Goal: Task Accomplishment & Management: Use online tool/utility

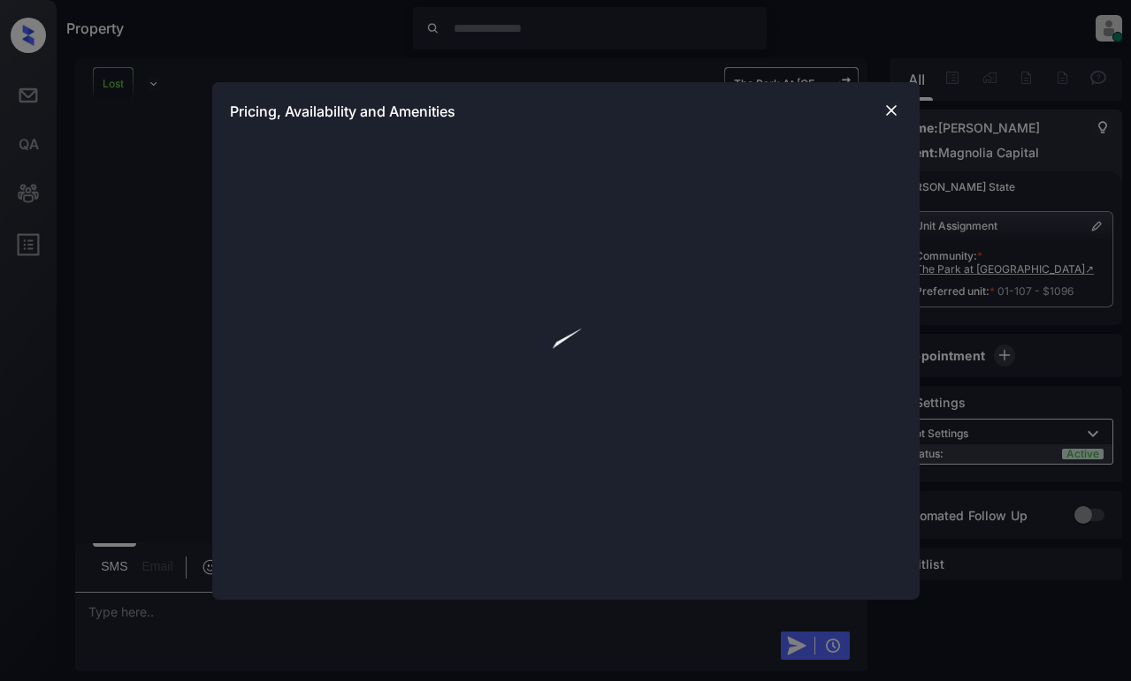
scroll to position [1161, 0]
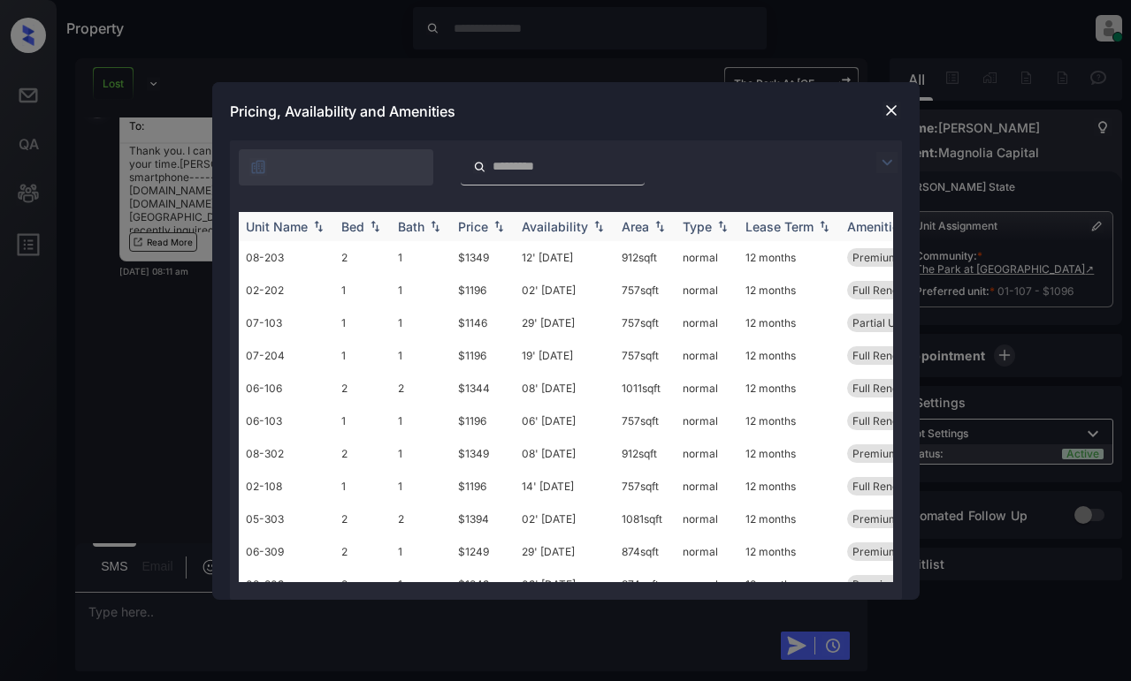
click at [495, 225] on img at bounding box center [499, 226] width 18 height 12
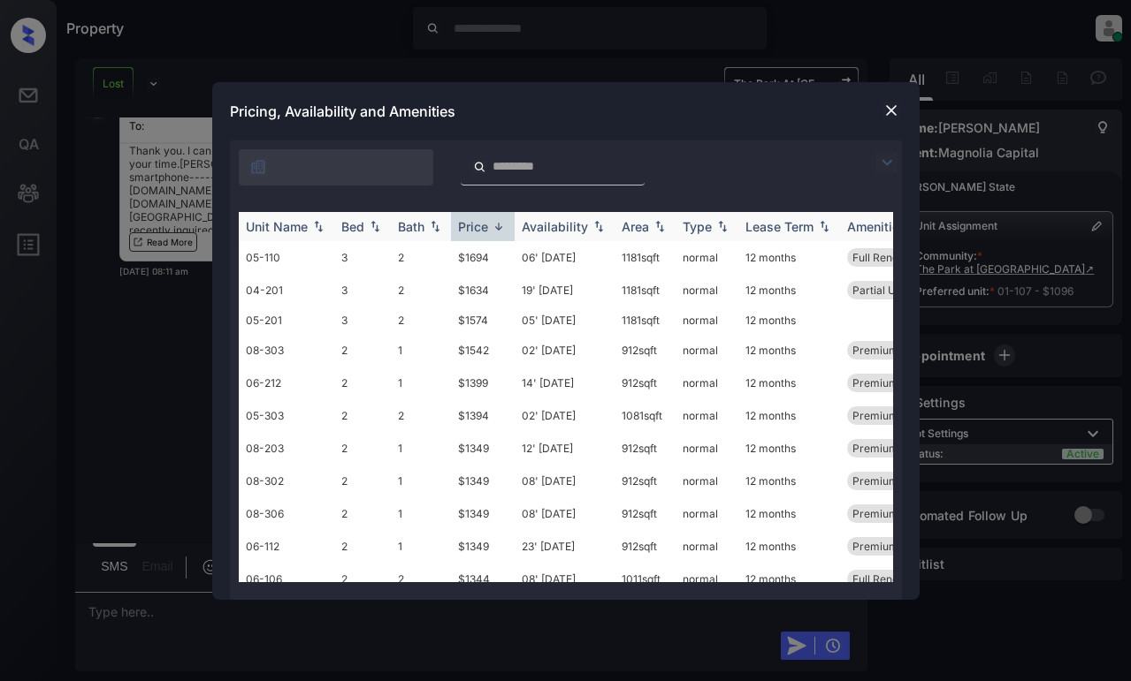
click at [495, 225] on img at bounding box center [499, 226] width 18 height 13
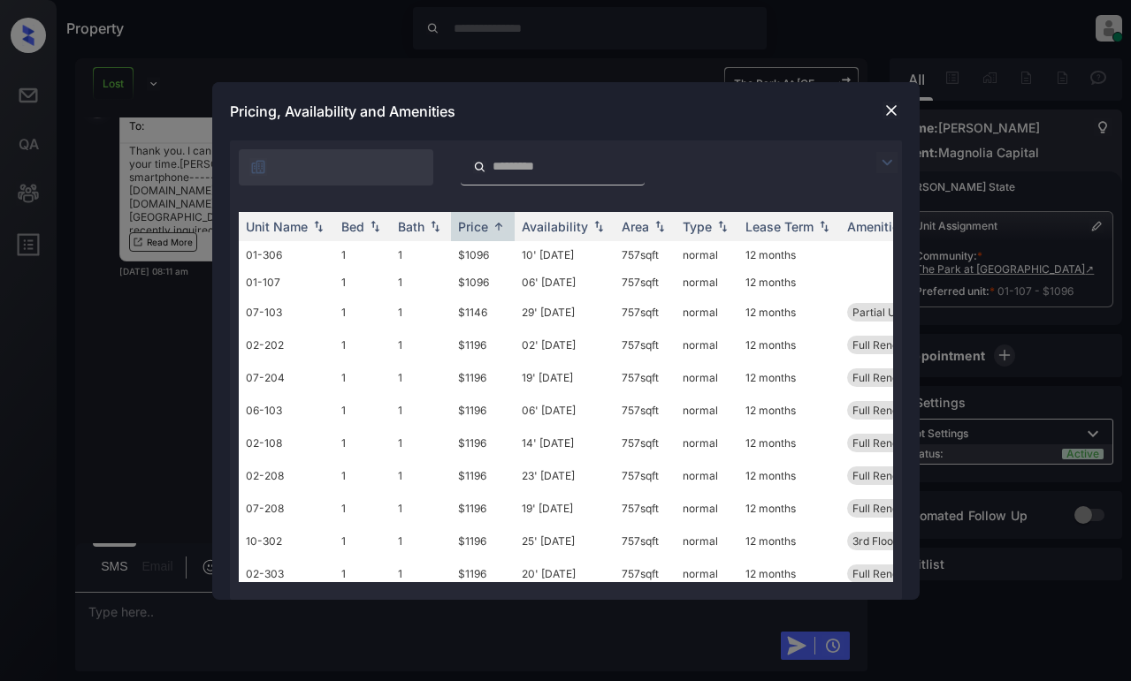
click at [886, 104] on img at bounding box center [891, 111] width 18 height 18
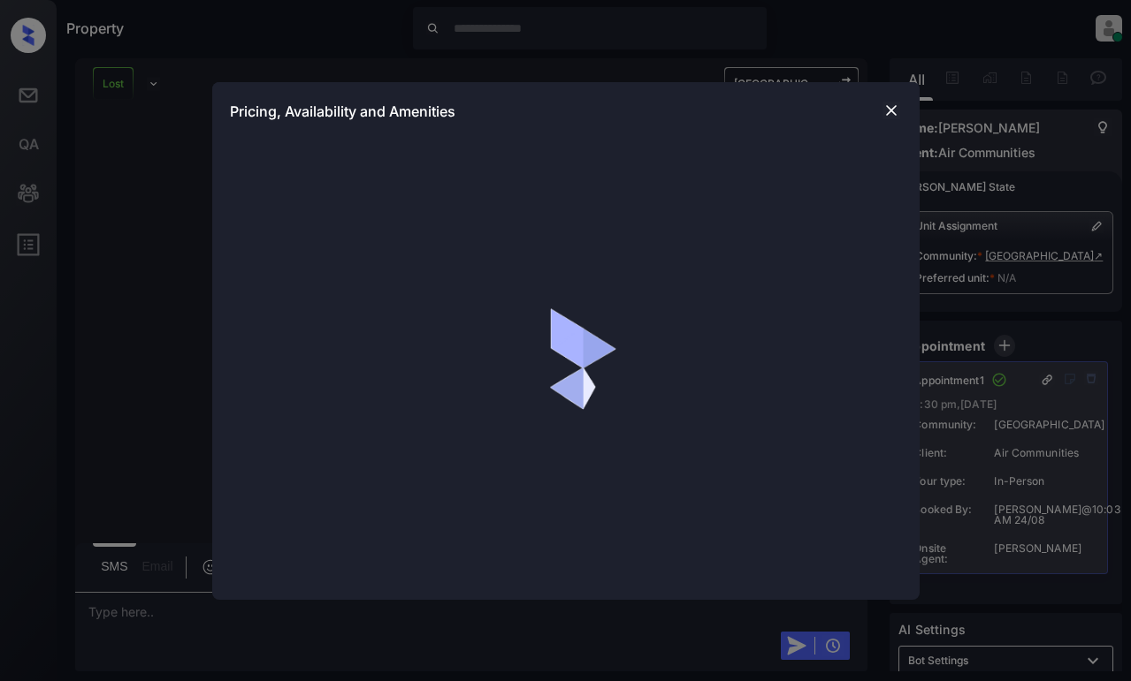
scroll to position [9283, 0]
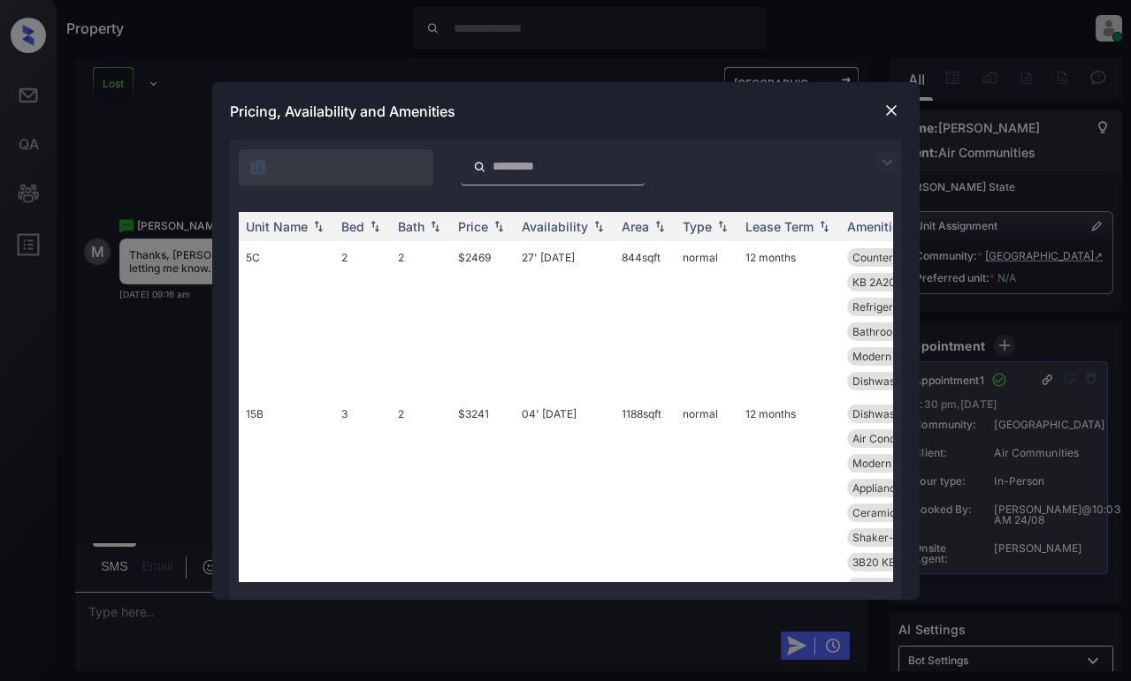
click at [890, 162] on img at bounding box center [886, 162] width 21 height 21
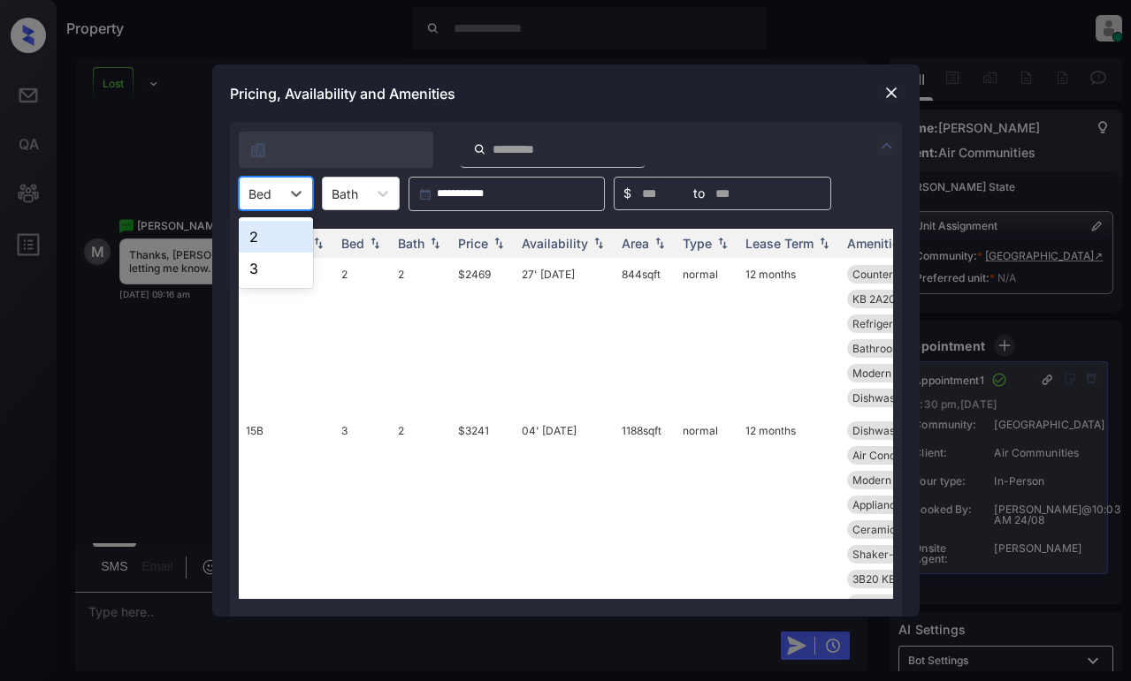
click at [250, 198] on input "text" at bounding box center [250, 194] width 4 height 15
click at [887, 91] on img at bounding box center [891, 93] width 18 height 18
